Goal: Task Accomplishment & Management: Manage account settings

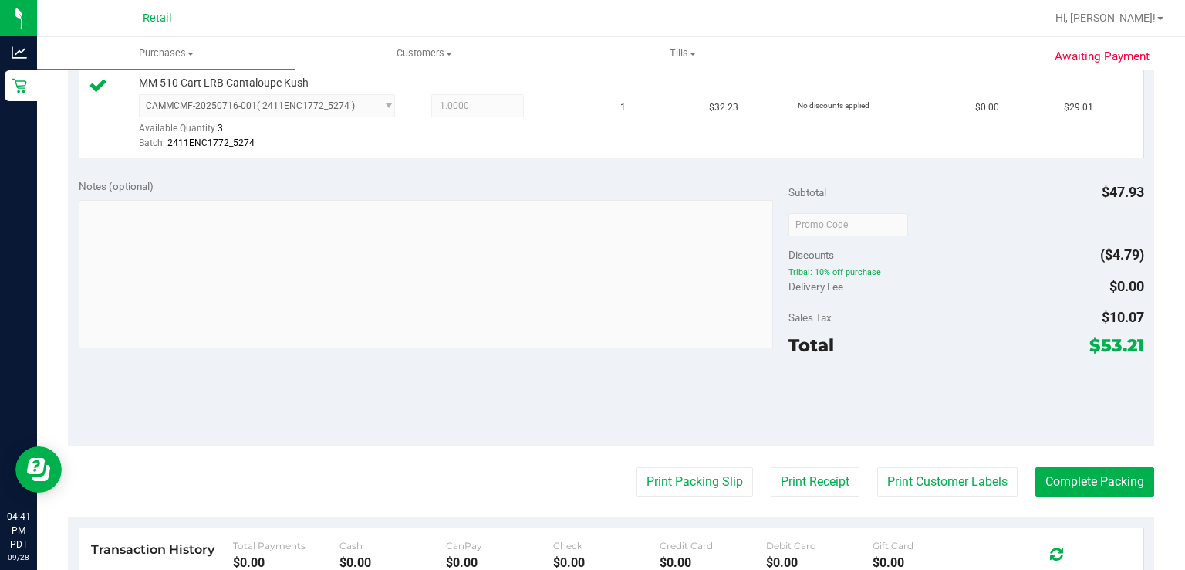
scroll to position [521, 0]
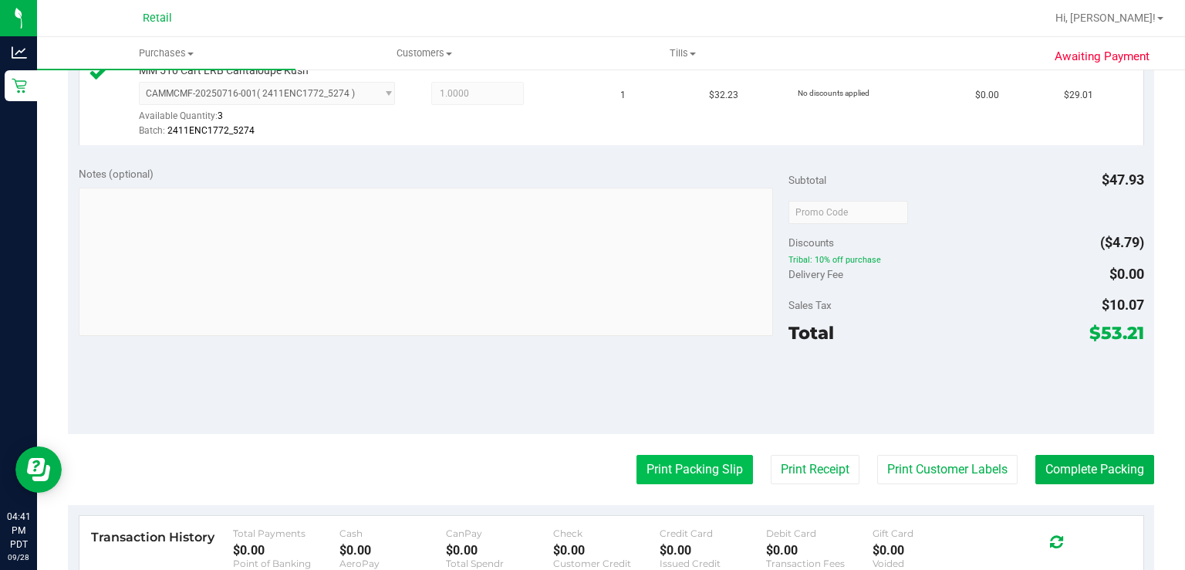
click at [658, 462] on button "Print Packing Slip" at bounding box center [695, 469] width 117 height 29
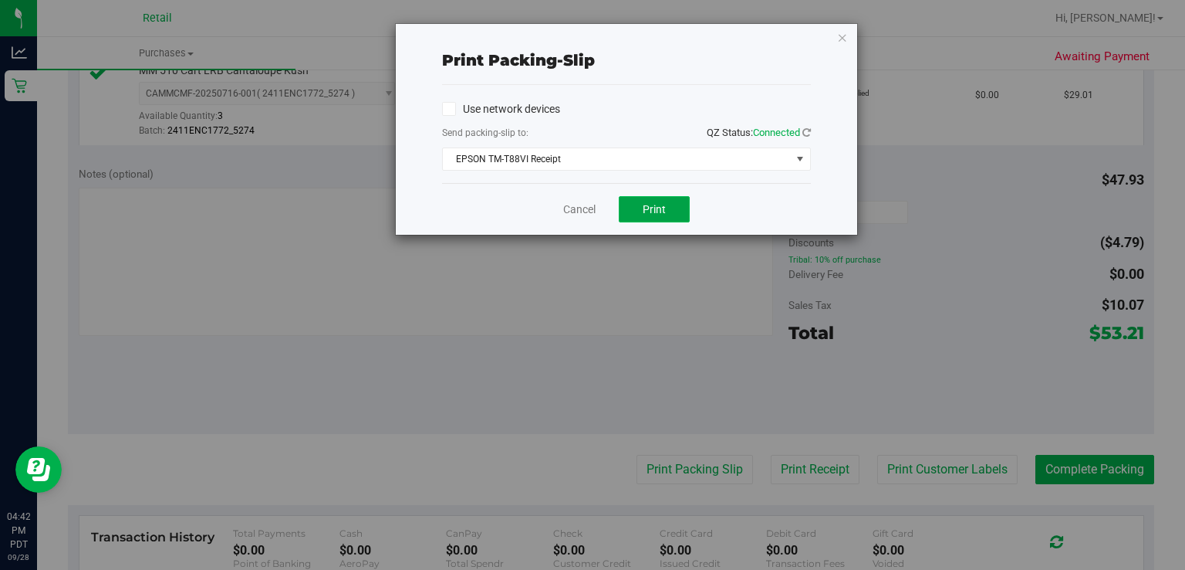
click at [660, 208] on span "Print" at bounding box center [654, 209] width 23 height 12
click at [516, 361] on div "Print packing-slip Use network devices Send packing-slip to: QZ Status: Connect…" at bounding box center [598, 285] width 1197 height 570
click at [577, 210] on link "Cancel" at bounding box center [579, 209] width 32 height 16
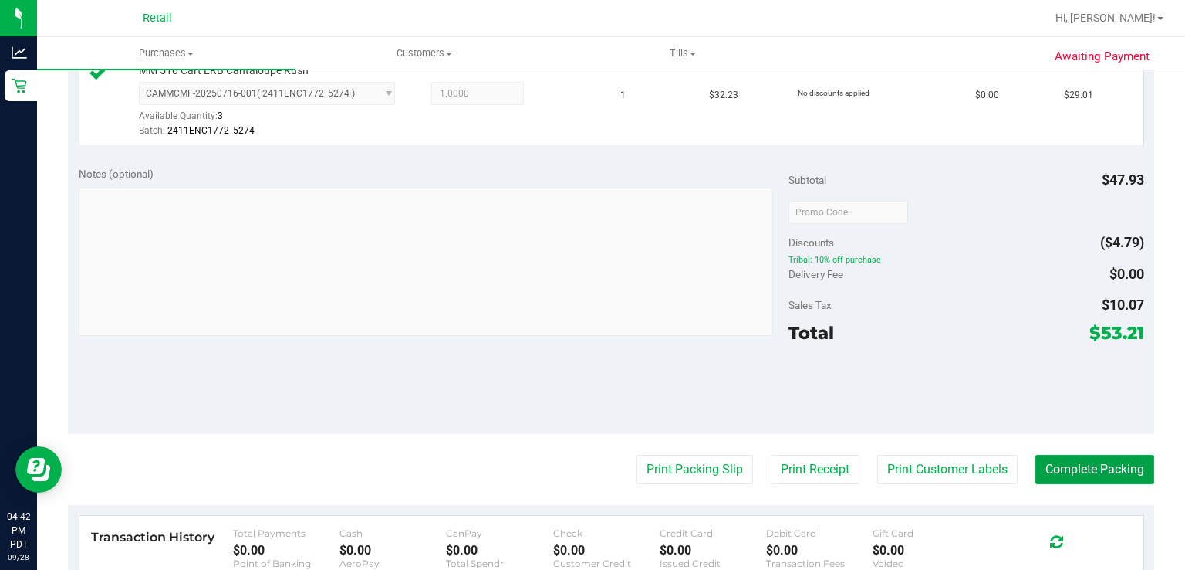
click at [1088, 472] on button "Complete Packing" at bounding box center [1095, 469] width 119 height 29
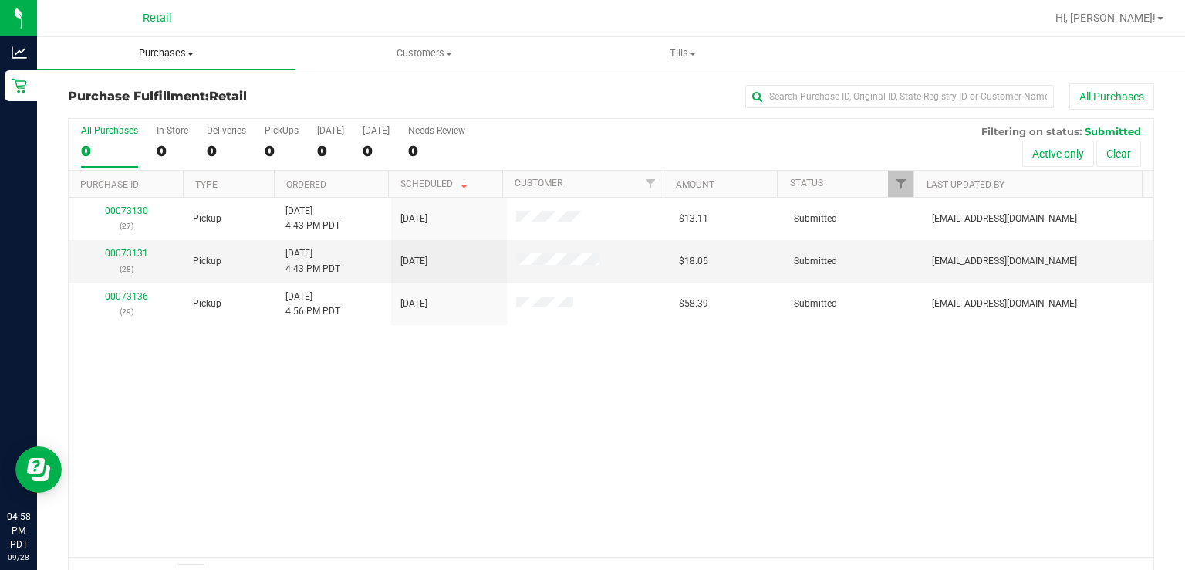
click at [161, 52] on span "Purchases" at bounding box center [166, 53] width 259 height 14
click at [156, 93] on span "Summary of purchases" at bounding box center [116, 92] width 158 height 13
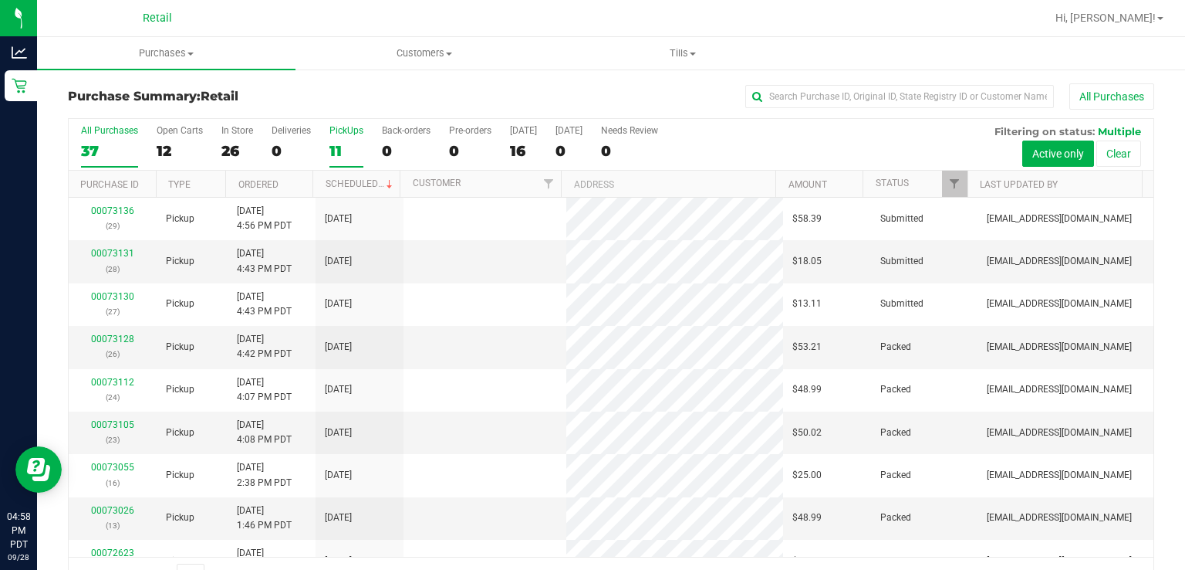
click at [357, 146] on div "11" at bounding box center [347, 151] width 34 height 18
click at [0, 0] on input "PickUps 11" at bounding box center [0, 0] width 0 height 0
click at [352, 185] on link "Scheduled" at bounding box center [361, 183] width 70 height 11
click at [113, 270] on p "(29)" at bounding box center [112, 269] width 69 height 15
click at [115, 252] on link "00073136" at bounding box center [112, 253] width 43 height 11
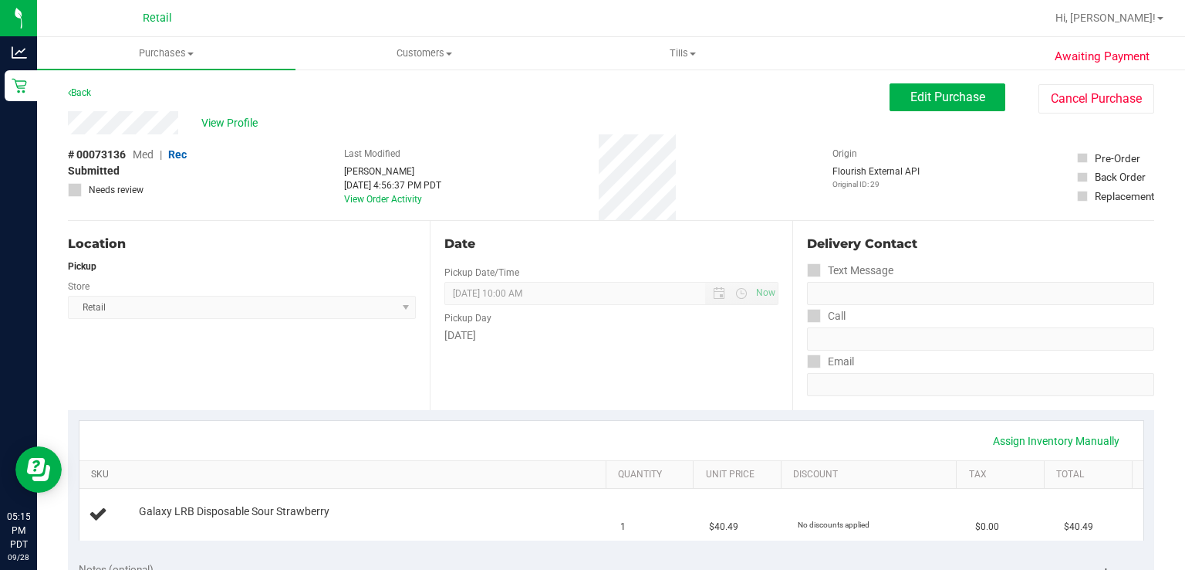
click at [485, 478] on link "SKU" at bounding box center [345, 474] width 509 height 12
click at [480, 455] on div "Assign Inventory Manually" at bounding box center [611, 440] width 1064 height 39
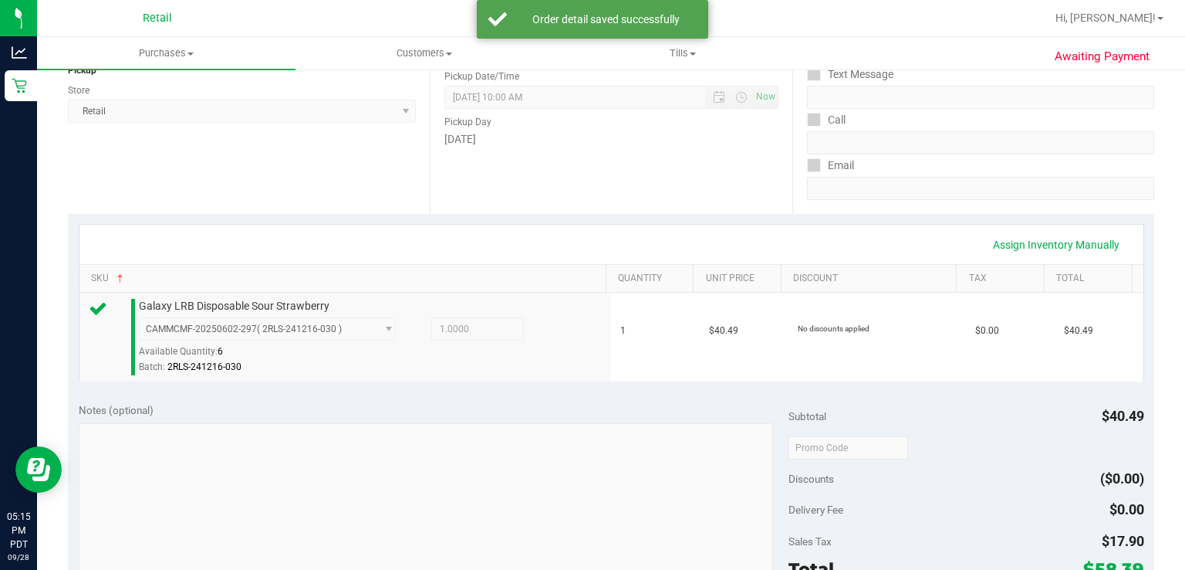
scroll to position [394, 0]
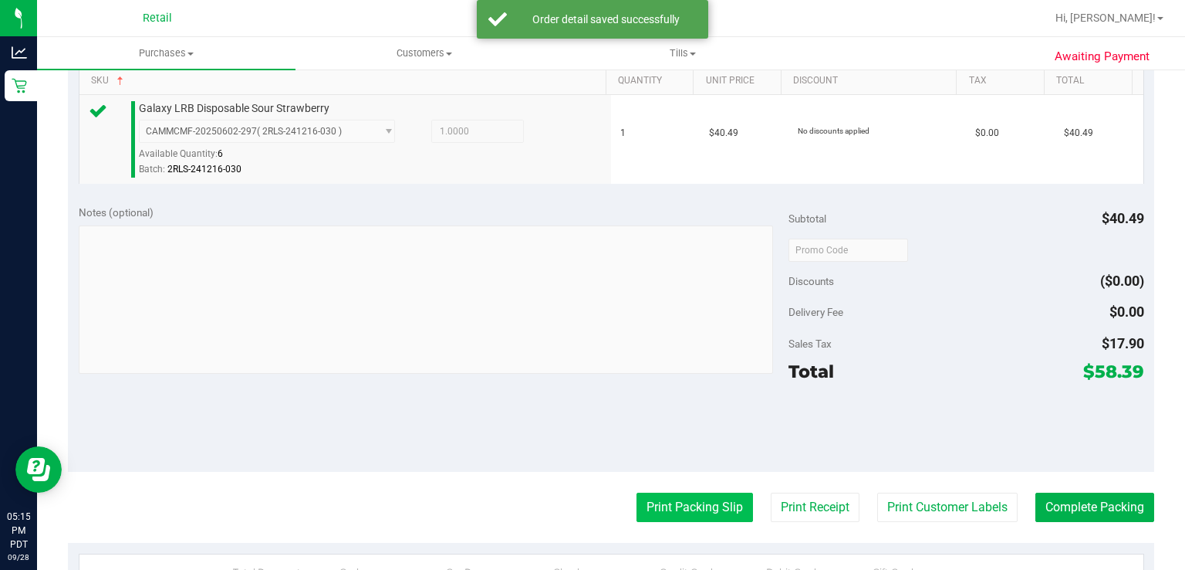
click at [664, 506] on button "Print Packing Slip" at bounding box center [695, 506] width 117 height 29
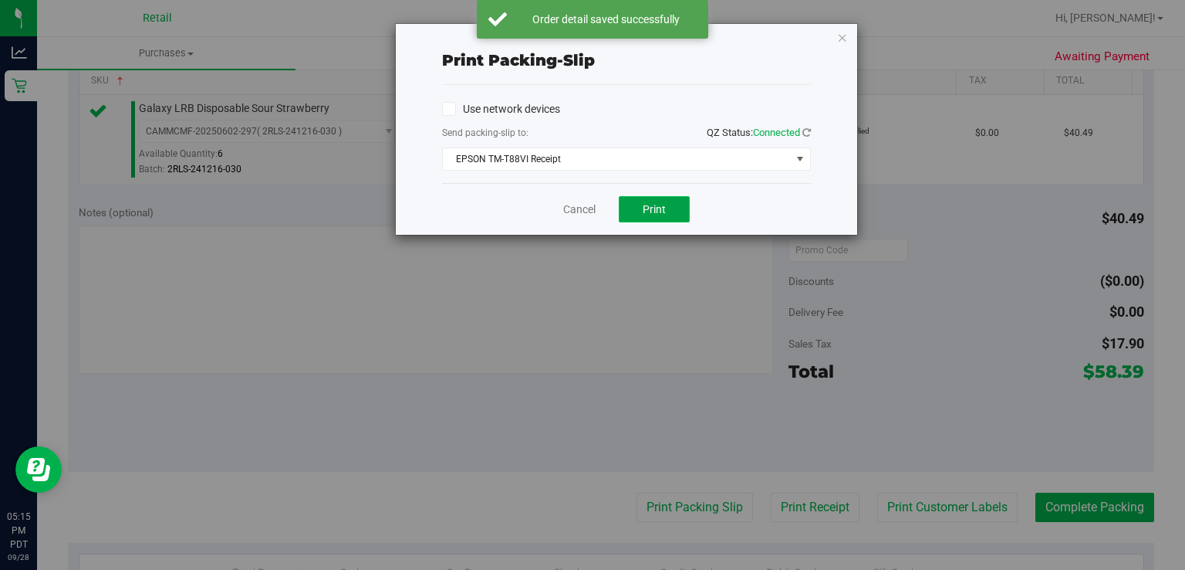
click at [671, 221] on button "Print" at bounding box center [654, 209] width 71 height 26
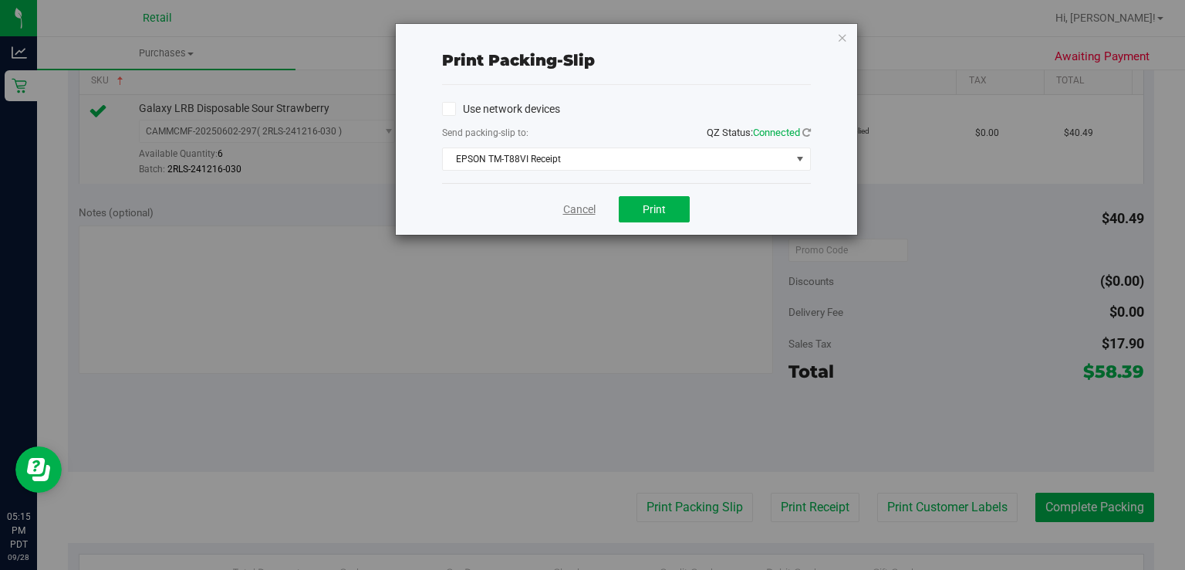
click at [568, 208] on link "Cancel" at bounding box center [579, 209] width 32 height 16
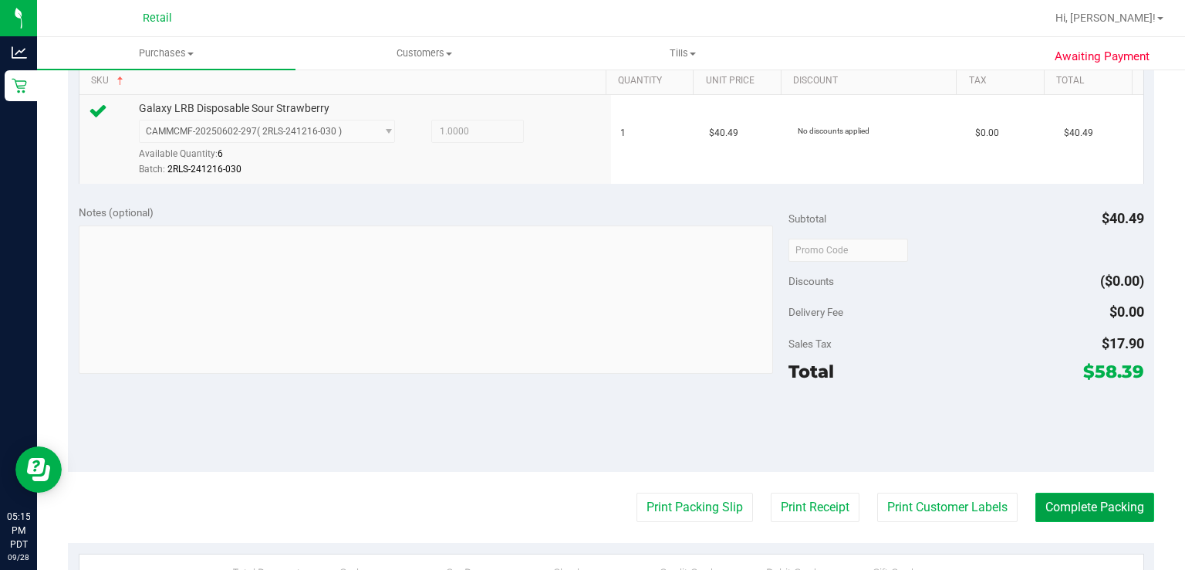
click at [1090, 505] on button "Complete Packing" at bounding box center [1095, 506] width 119 height 29
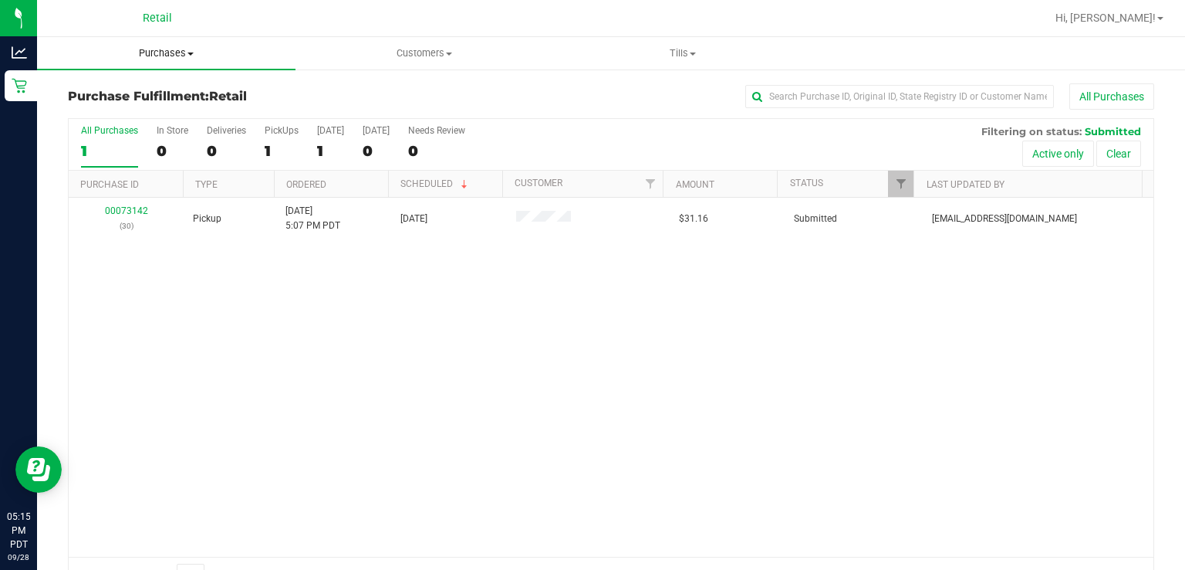
click at [172, 63] on uib-tab-heading "Purchases Summary of purchases Fulfillment All purchases" at bounding box center [166, 53] width 259 height 32
click at [147, 96] on span "Summary of purchases" at bounding box center [116, 92] width 158 height 13
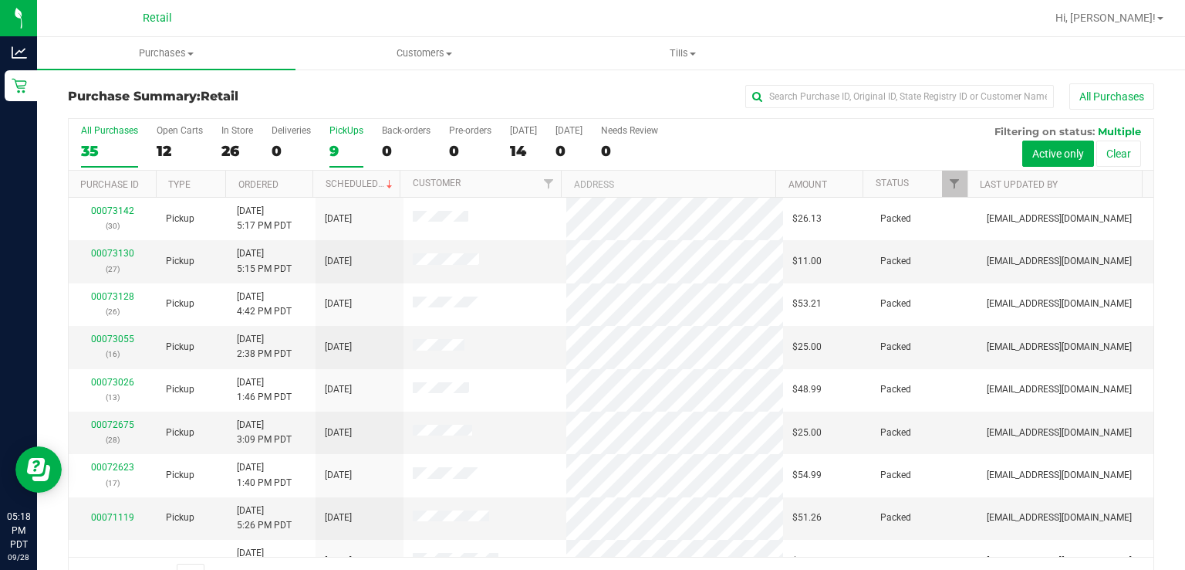
click at [330, 134] on div "PickUps" at bounding box center [347, 130] width 34 height 11
click at [0, 0] on input "PickUps 9" at bounding box center [0, 0] width 0 height 0
click at [384, 182] on span at bounding box center [390, 184] width 12 height 12
click at [337, 143] on div "8" at bounding box center [347, 151] width 34 height 18
click at [0, 0] on input "PickUps 8" at bounding box center [0, 0] width 0 height 0
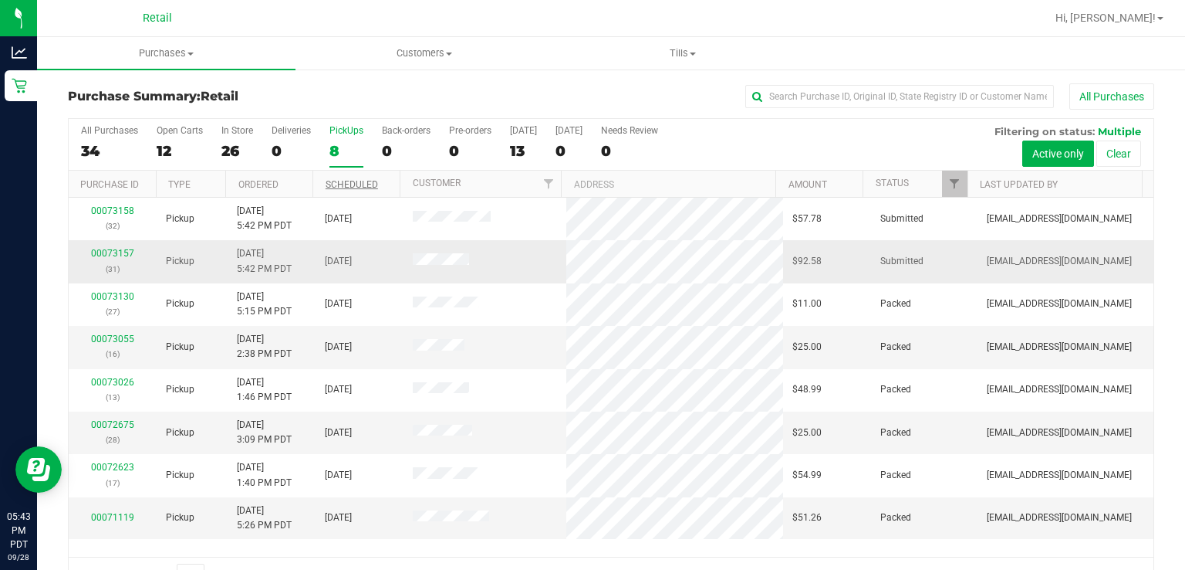
click at [110, 258] on div "00073157 (31)" at bounding box center [112, 260] width 69 height 29
click at [108, 250] on link "00073157" at bounding box center [112, 253] width 43 height 11
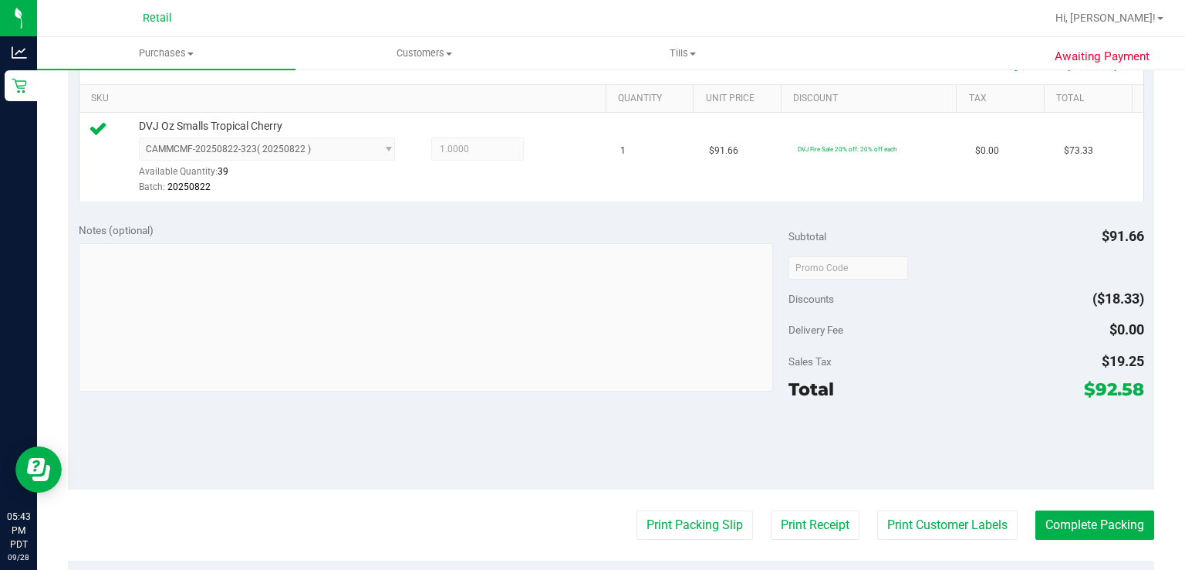
scroll to position [472, 0]
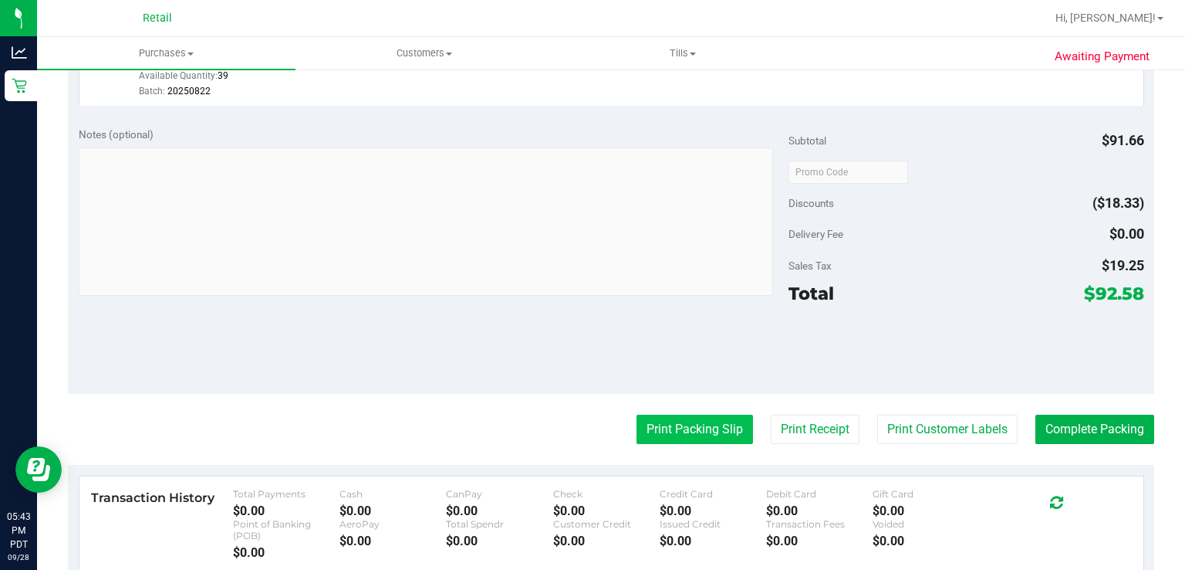
click at [673, 424] on button "Print Packing Slip" at bounding box center [695, 428] width 117 height 29
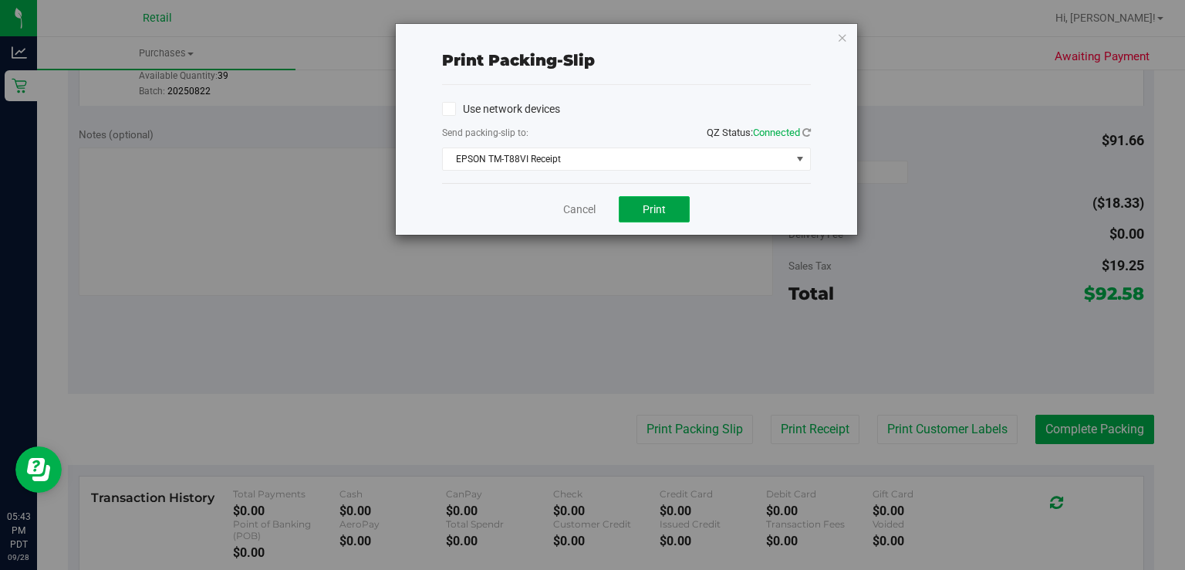
click at [636, 208] on button "Print" at bounding box center [654, 209] width 71 height 26
click at [580, 215] on link "Cancel" at bounding box center [579, 209] width 32 height 16
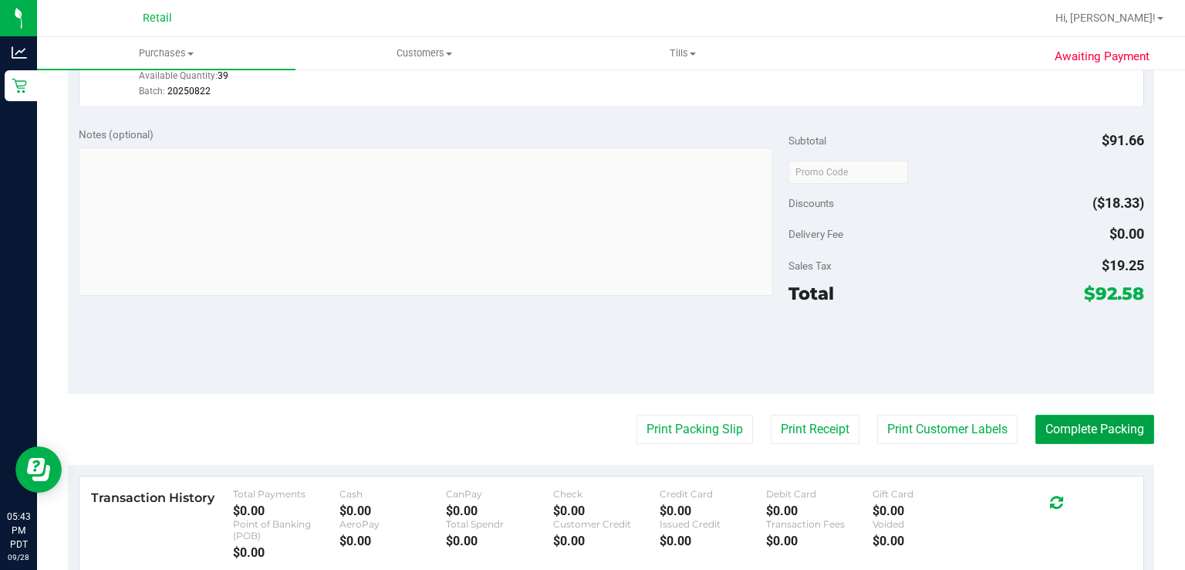
click at [1097, 438] on button "Complete Packing" at bounding box center [1095, 428] width 119 height 29
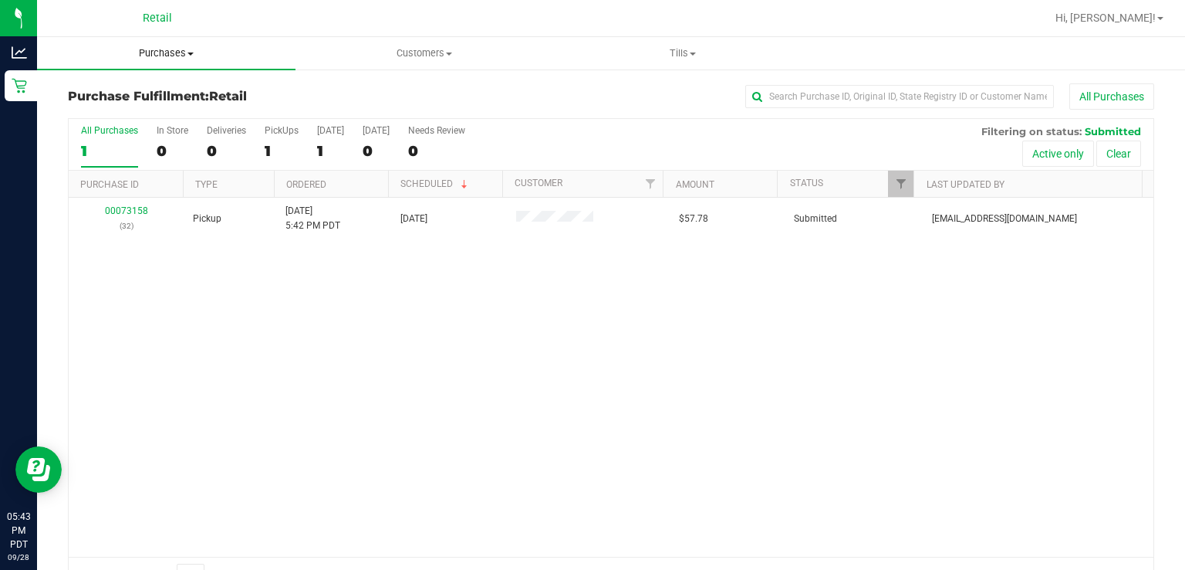
click at [169, 55] on span "Purchases" at bounding box center [166, 53] width 259 height 14
click at [161, 89] on span "Summary of purchases" at bounding box center [116, 92] width 158 height 13
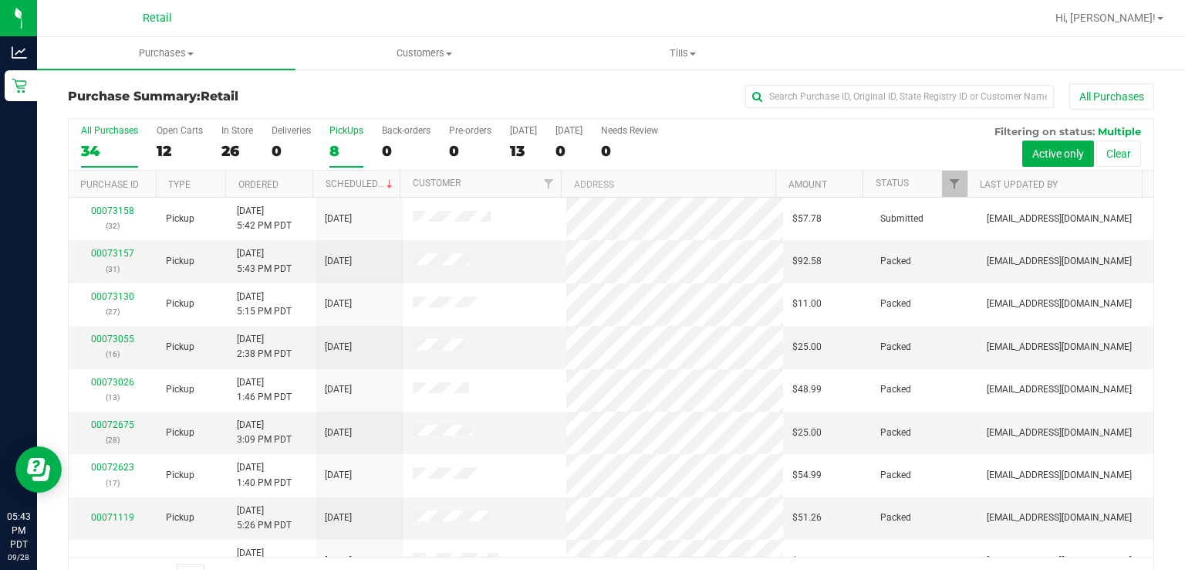
click at [334, 147] on div "8" at bounding box center [347, 151] width 34 height 18
click at [0, 0] on input "PickUps 8" at bounding box center [0, 0] width 0 height 0
click at [368, 183] on link "Scheduled" at bounding box center [361, 183] width 70 height 11
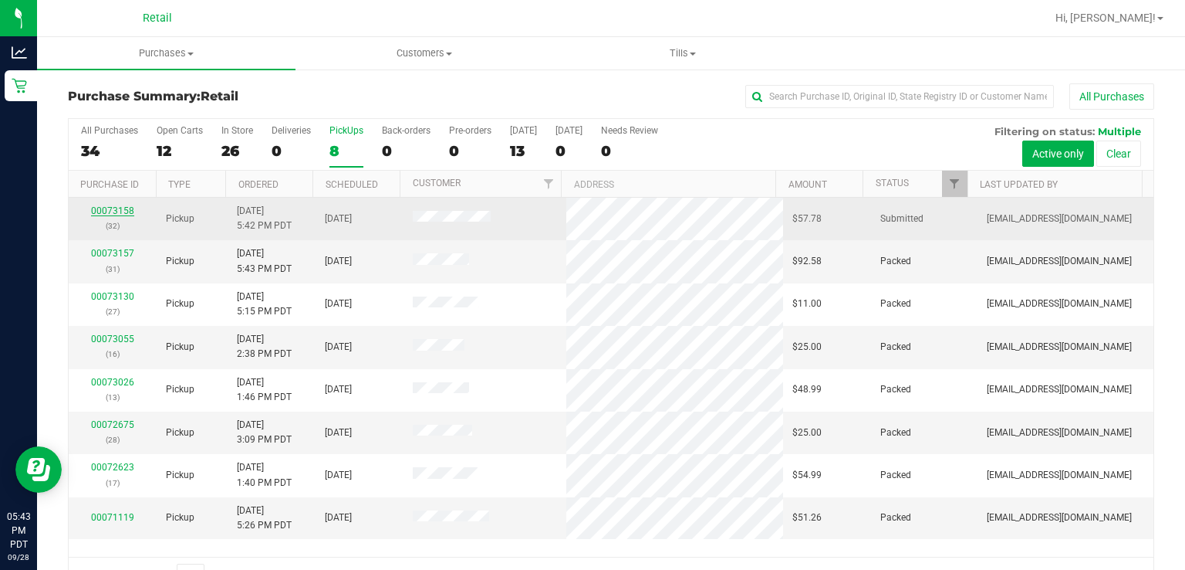
click at [117, 213] on link "00073158" at bounding box center [112, 210] width 43 height 11
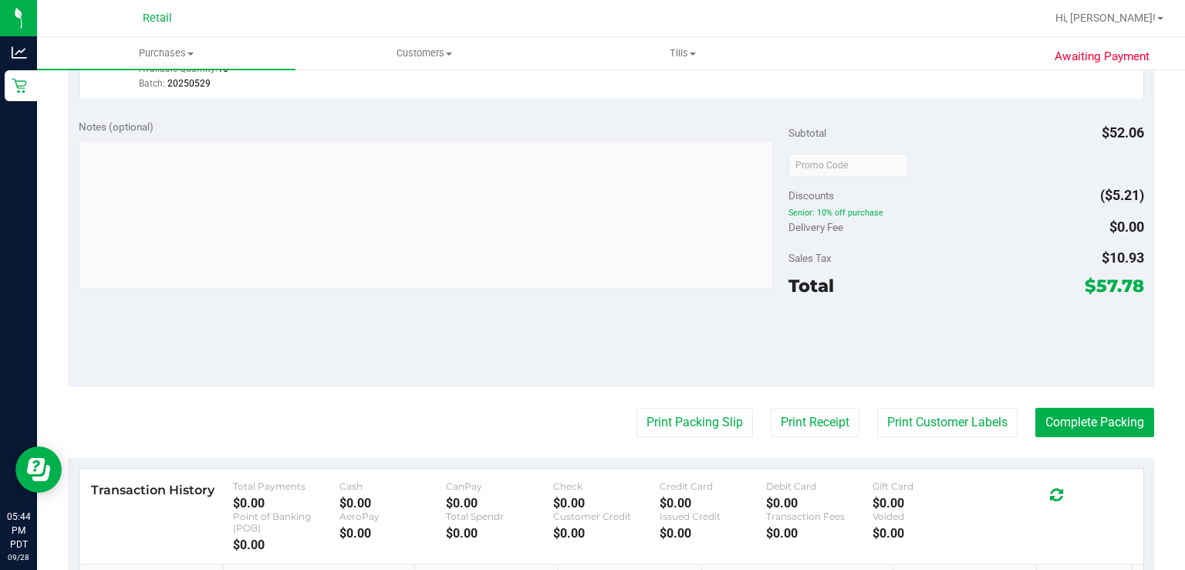
scroll to position [574, 0]
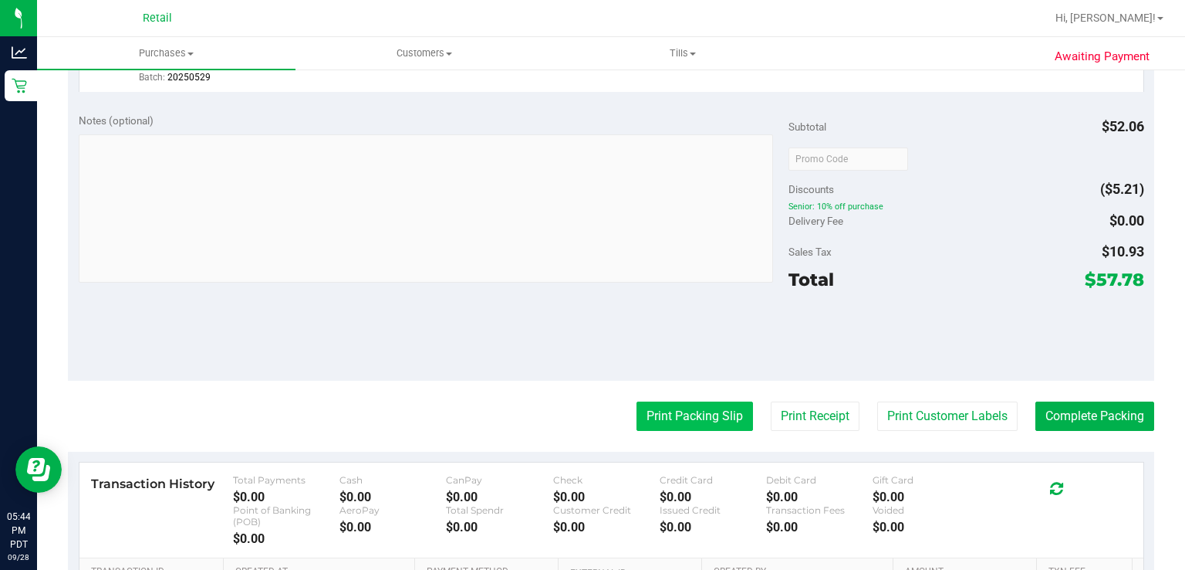
click at [654, 411] on button "Print Packing Slip" at bounding box center [695, 415] width 117 height 29
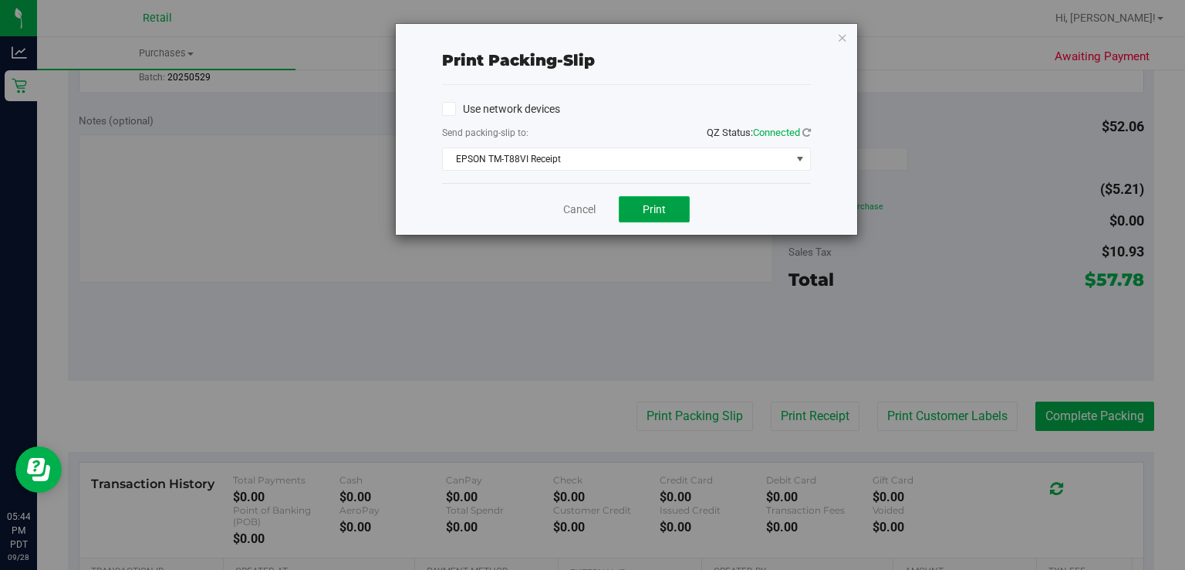
click at [665, 215] on button "Print" at bounding box center [654, 209] width 71 height 26
click at [565, 211] on link "Cancel" at bounding box center [579, 209] width 32 height 16
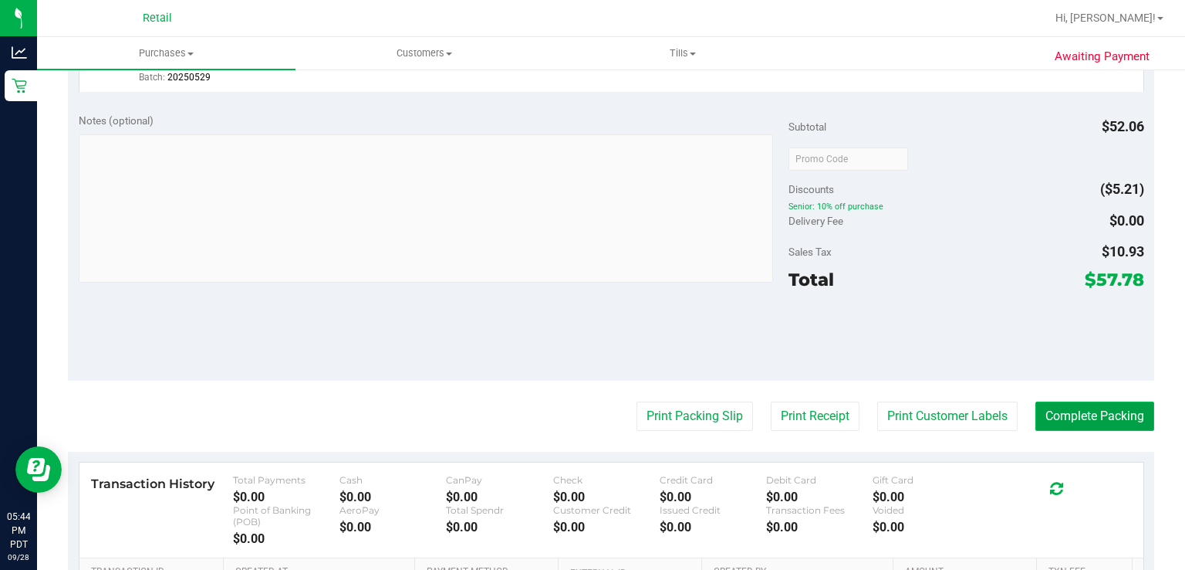
click at [1078, 419] on button "Complete Packing" at bounding box center [1095, 415] width 119 height 29
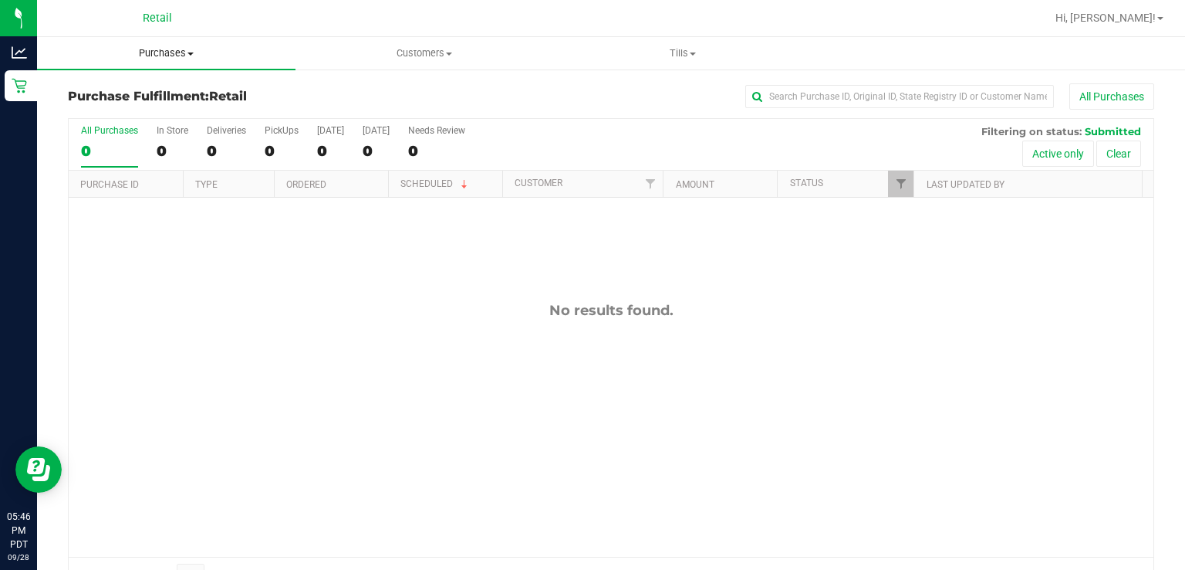
click at [155, 52] on span "Purchases" at bounding box center [166, 53] width 259 height 14
click at [168, 99] on span "Summary of purchases" at bounding box center [116, 92] width 158 height 13
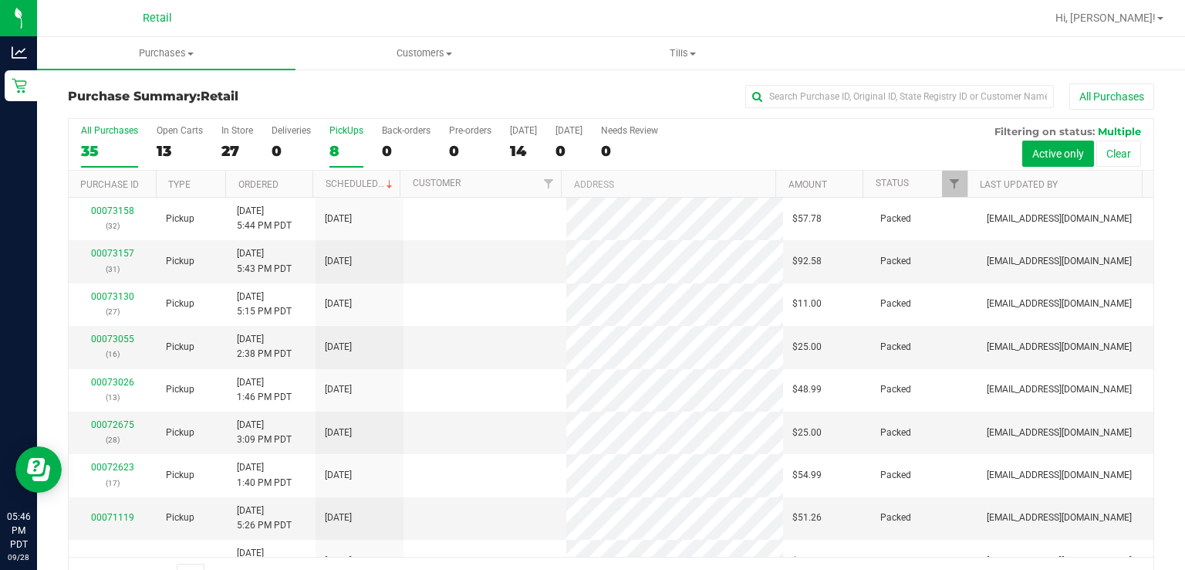
click at [345, 133] on div "PickUps" at bounding box center [347, 130] width 34 height 11
click at [0, 0] on input "PickUps 8" at bounding box center [0, 0] width 0 height 0
click at [384, 182] on span at bounding box center [390, 184] width 12 height 12
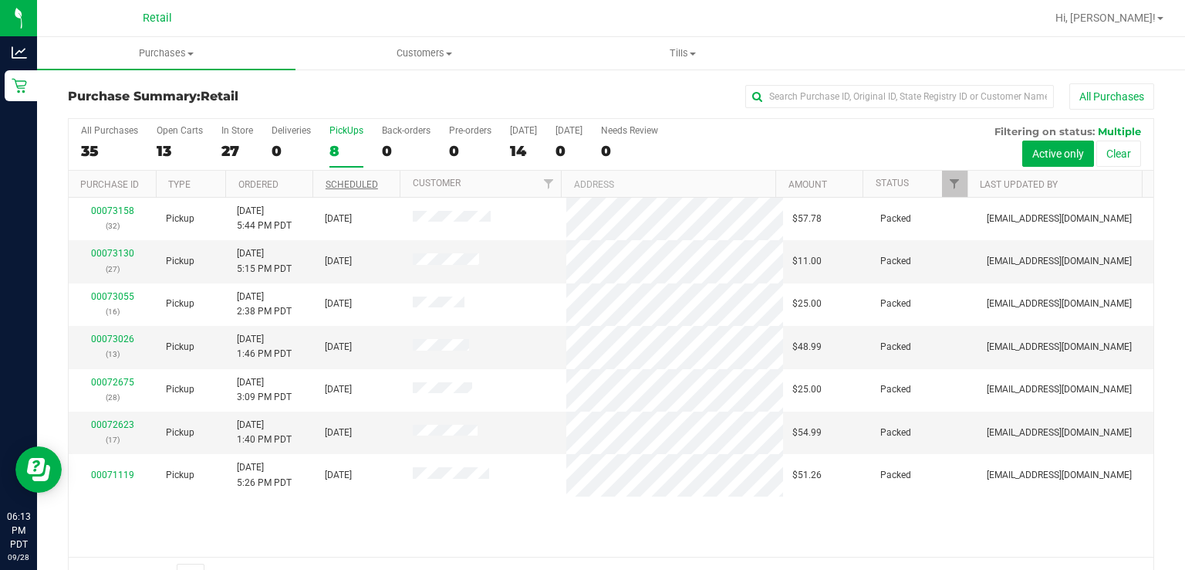
click at [350, 129] on div "PickUps" at bounding box center [347, 130] width 34 height 11
click at [0, 0] on input "PickUps 8" at bounding box center [0, 0] width 0 height 0
